Goal: Task Accomplishment & Management: Complete application form

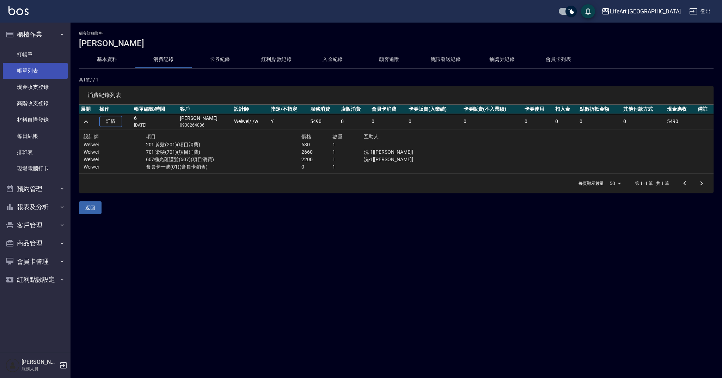
click at [46, 67] on link "帳單列表" at bounding box center [35, 71] width 65 height 16
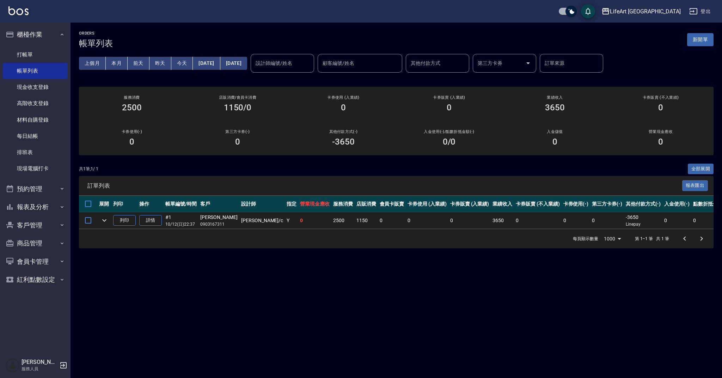
click at [691, 38] on button "新開單" at bounding box center [700, 39] width 26 height 13
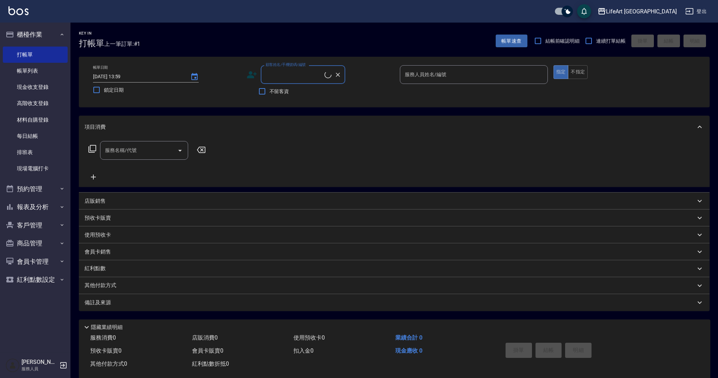
click at [296, 75] on input "顧客姓名/手機號碼/編號" at bounding box center [294, 74] width 61 height 12
type input "０"
click at [309, 87] on li "[PERSON_NAME]/0988166668/null" at bounding box center [303, 93] width 85 height 12
type input "[PERSON_NAME]/0988166668/null"
click at [443, 68] on div "服務人員姓名/編號" at bounding box center [474, 74] width 148 height 19
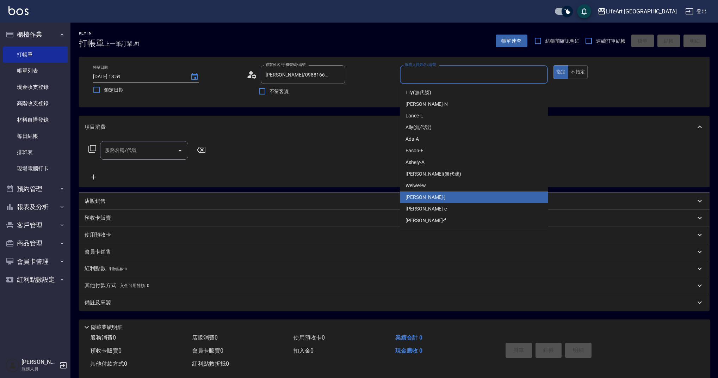
drag, startPoint x: 430, startPoint y: 196, endPoint x: 425, endPoint y: 195, distance: 5.1
click at [430, 196] on div "[PERSON_NAME]" at bounding box center [474, 197] width 148 height 12
type input "[PERSON_NAME]"
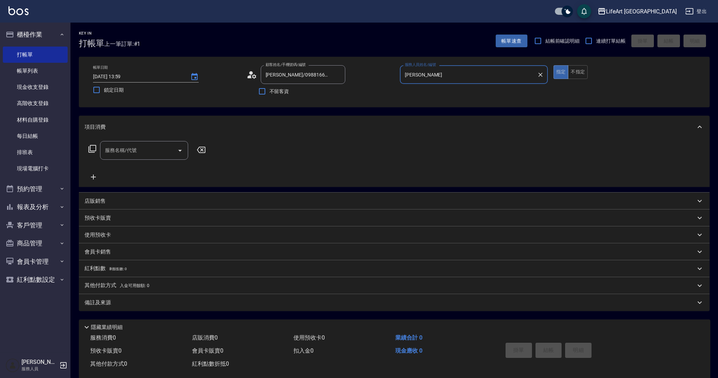
click at [146, 153] on input "服務名稱/代號" at bounding box center [138, 150] width 71 height 12
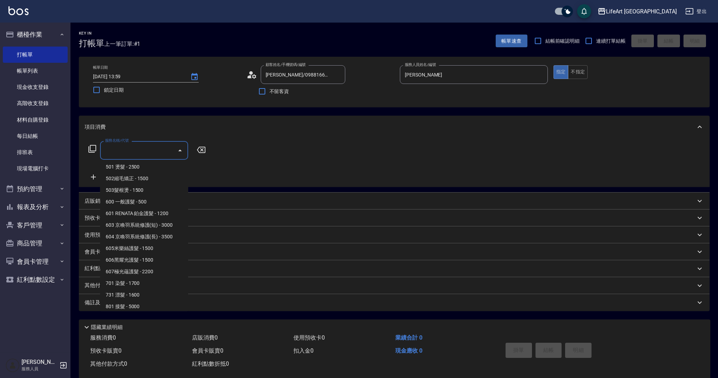
scroll to position [90, 0]
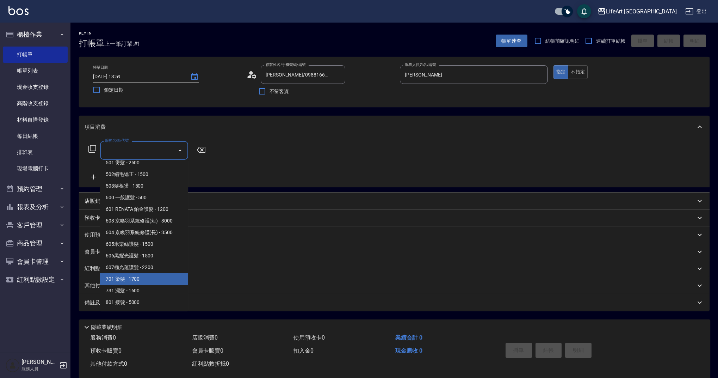
click at [140, 278] on span "701 染髮 - 1700" at bounding box center [144, 279] width 88 height 12
type input "701 染髮(701)"
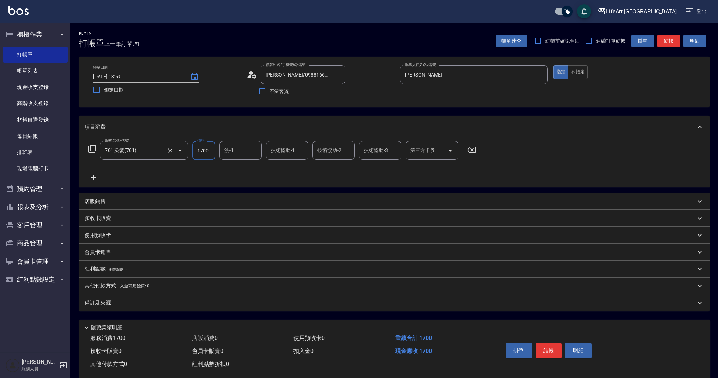
drag, startPoint x: 213, startPoint y: 148, endPoint x: 184, endPoint y: 152, distance: 28.8
click at [184, 152] on div "服務名稱/代號 701 染髮(701) 服務名稱/代號 價格 1700 價格 洗-1 洗-1 技術協助-1 技術協助-1 技術協助-2 技術協助-2 技術協助…" at bounding box center [283, 150] width 396 height 19
type input "2600"
click at [125, 307] on div "備註及來源" at bounding box center [394, 302] width 631 height 17
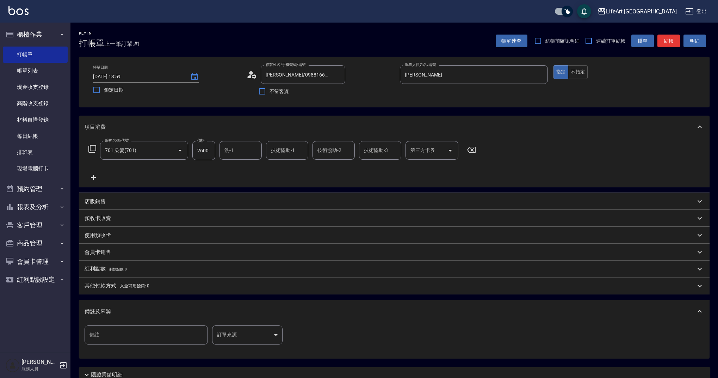
click at [242, 333] on body "LifeArt 蘆洲 登出 櫃檯作業 打帳單 帳單列表 現金收支登錄 高階收支登錄 材料自購登錄 每日結帳 排班表 現場電腦打卡 預約管理 預約管理 單日預約…" at bounding box center [359, 217] width 718 height 435
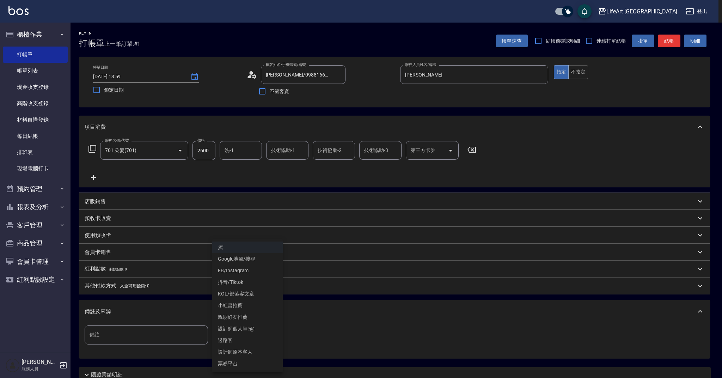
click at [246, 269] on li "FB/Instagram" at bounding box center [247, 271] width 70 height 12
type input "FB/Instagram"
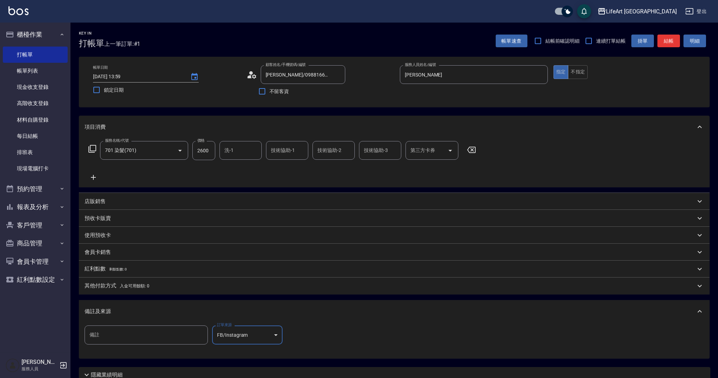
scroll to position [60, 0]
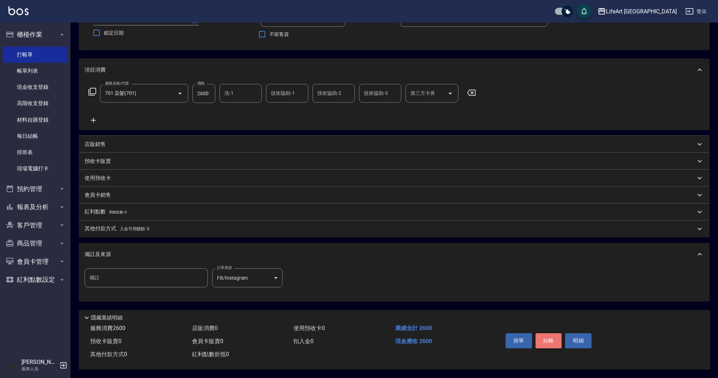
click at [554, 343] on button "結帳" at bounding box center [549, 340] width 26 height 15
